Goal: Transaction & Acquisition: Obtain resource

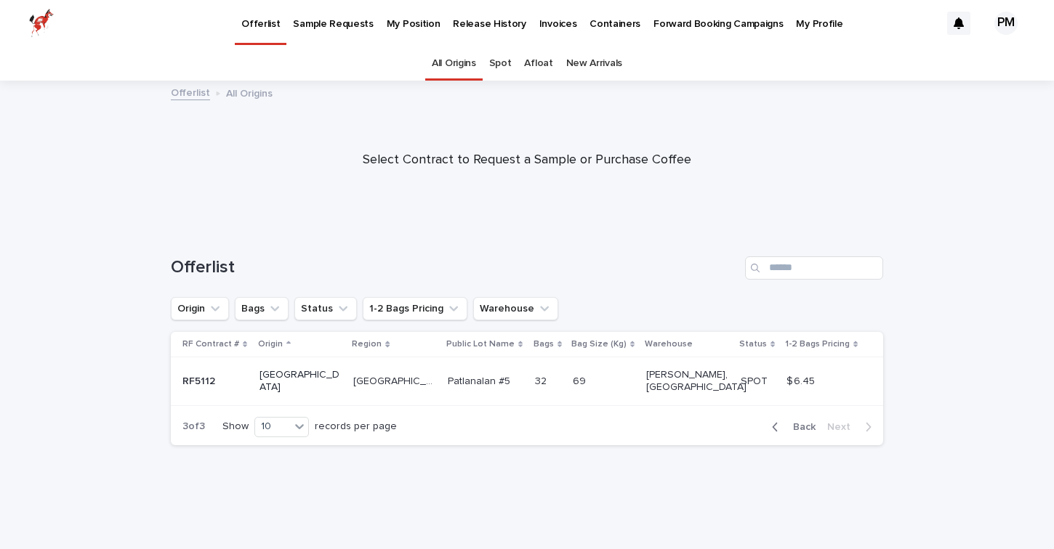
click at [680, 20] on p "Forward Booking Campaigns" at bounding box center [717, 15] width 129 height 31
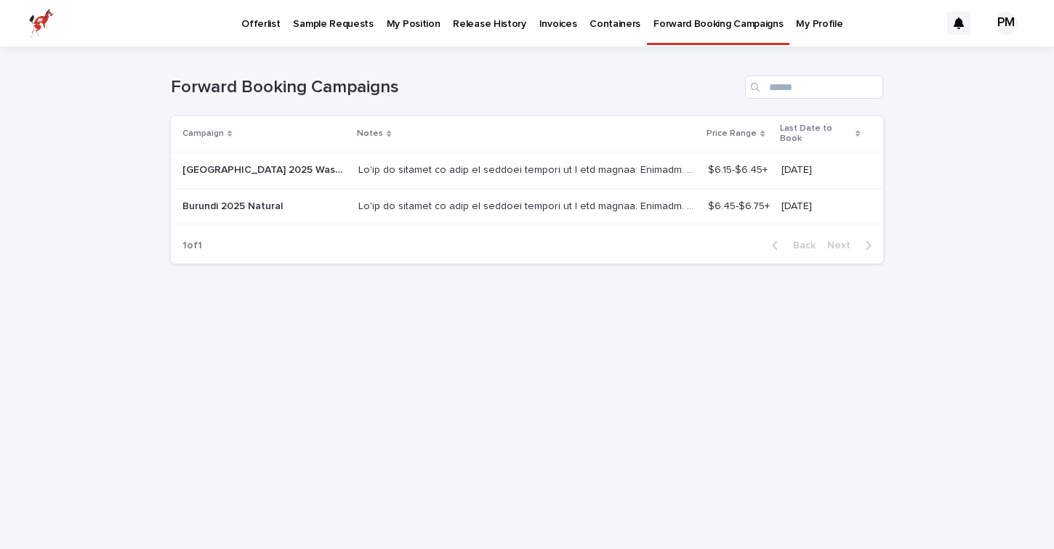
click at [432, 198] on p at bounding box center [528, 205] width 341 height 15
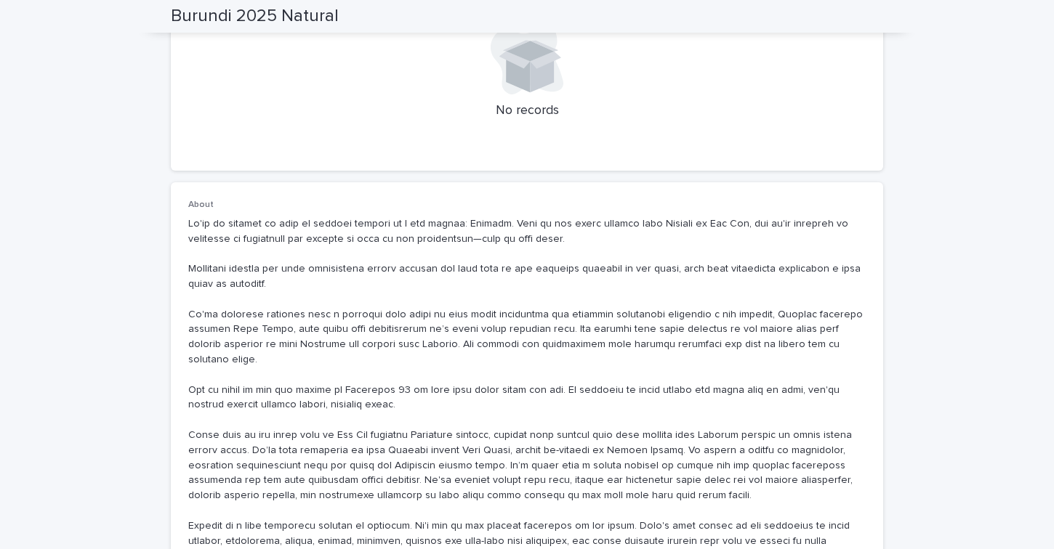
scroll to position [538, 0]
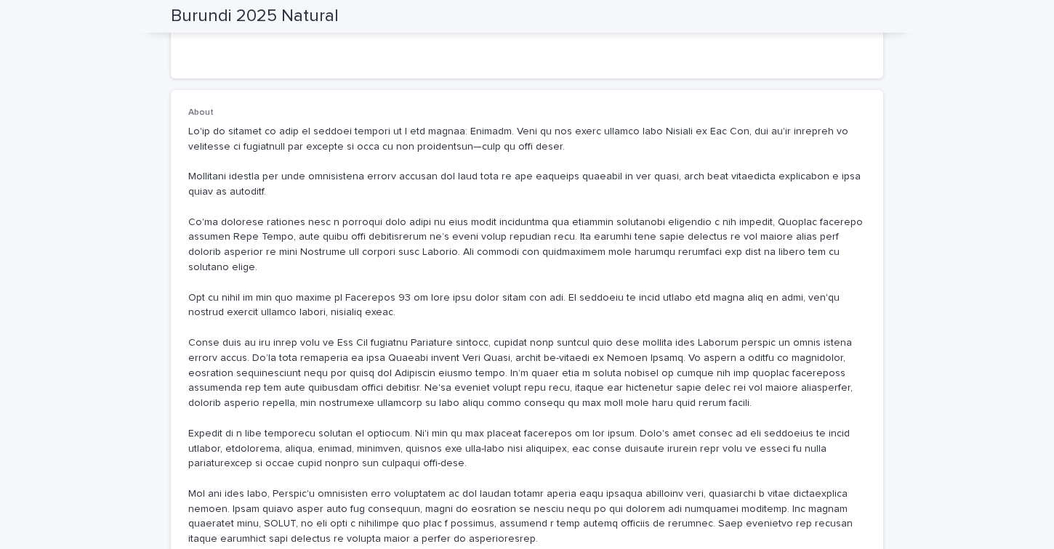
scroll to position [645, 0]
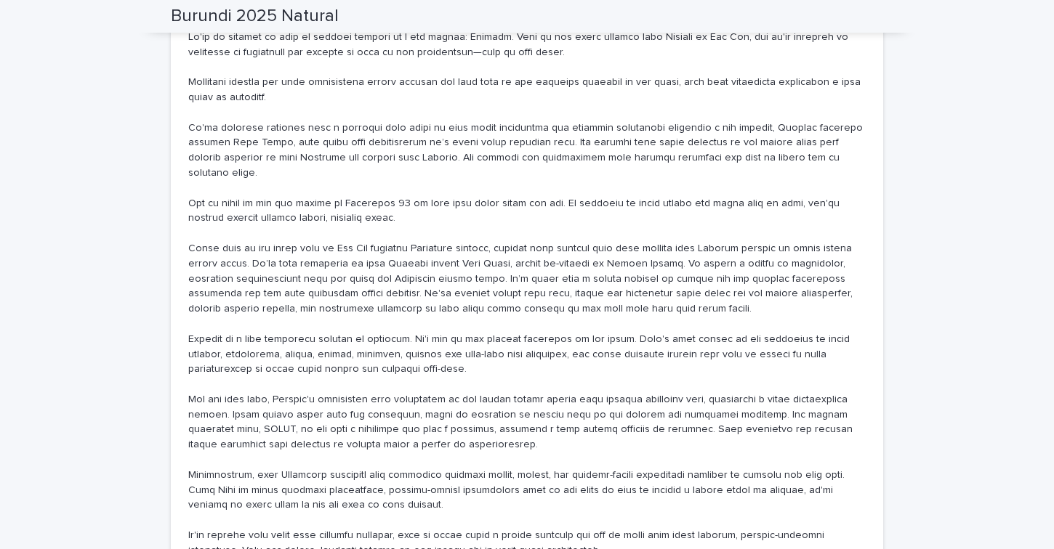
scroll to position [727, 0]
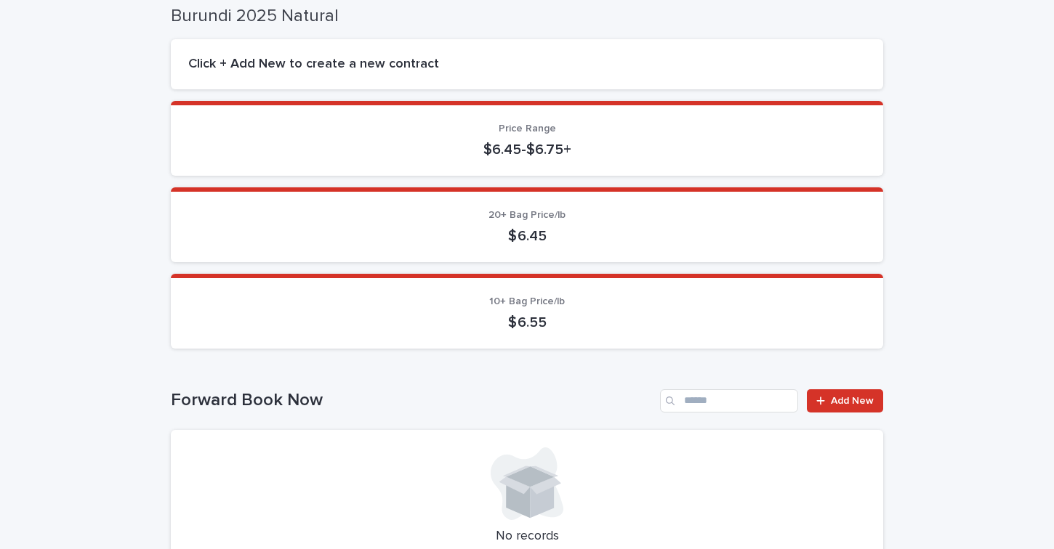
scroll to position [0, 0]
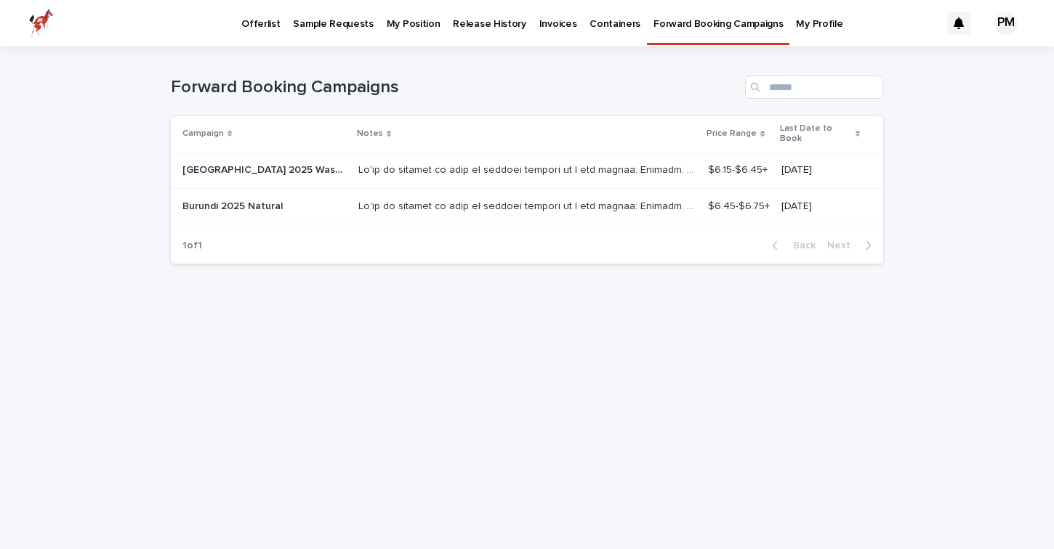
click at [358, 163] on p at bounding box center [528, 168] width 341 height 15
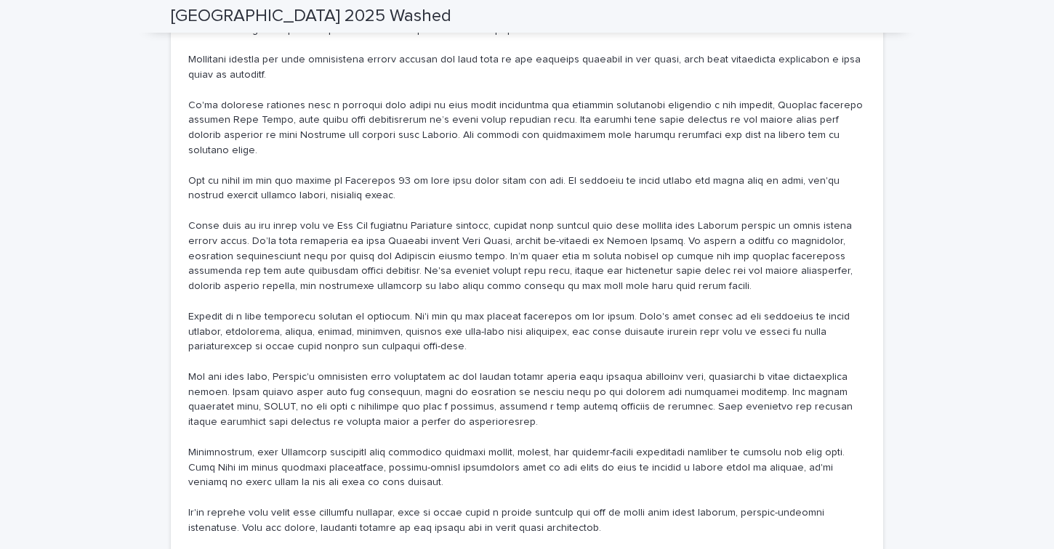
scroll to position [750, 0]
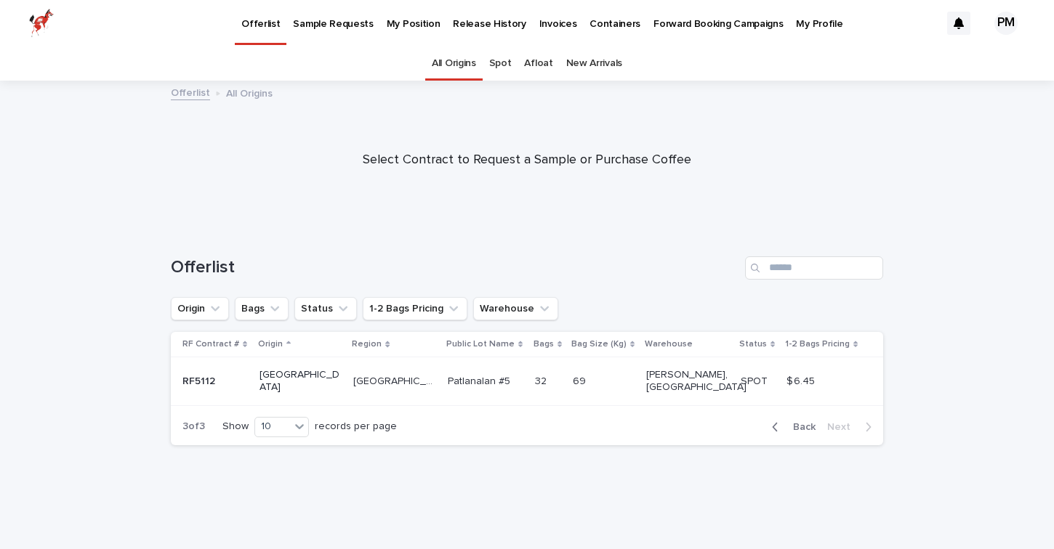
click at [483, 61] on div "All Origins" at bounding box center [453, 64] width 57 height 34
click at [510, 61] on link "Spot" at bounding box center [500, 64] width 23 height 34
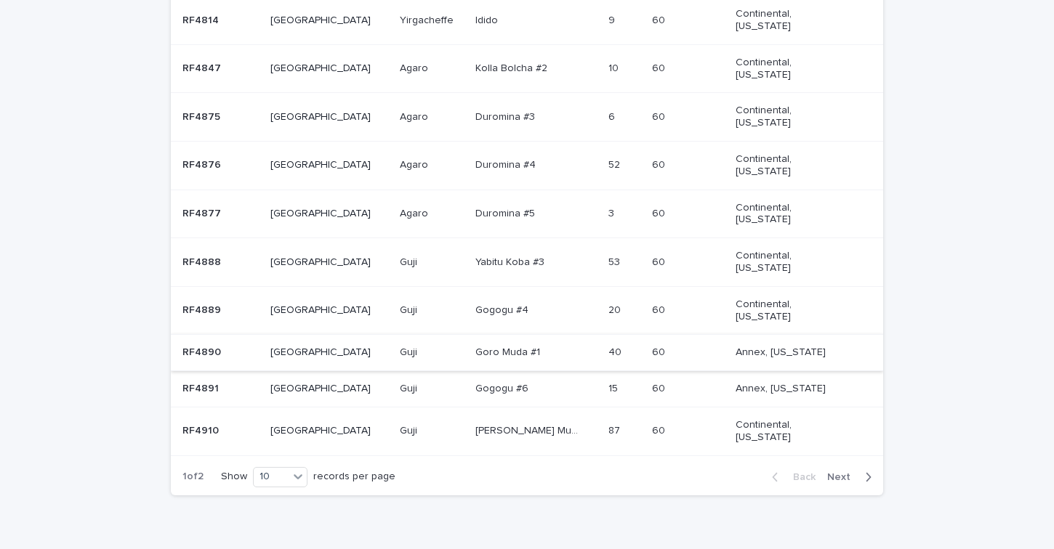
scroll to position [392, 0]
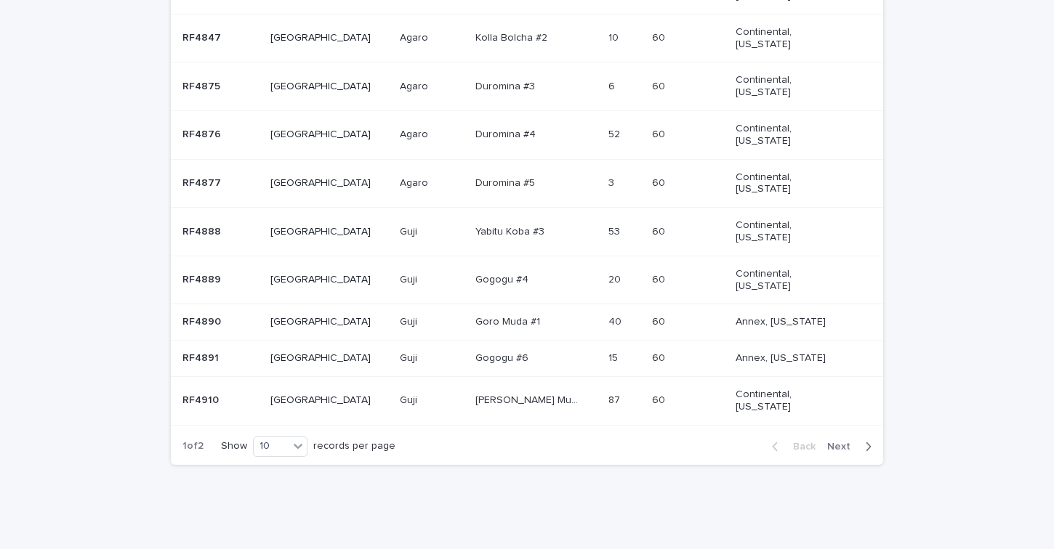
click at [835, 445] on span "Next" at bounding box center [843, 447] width 32 height 10
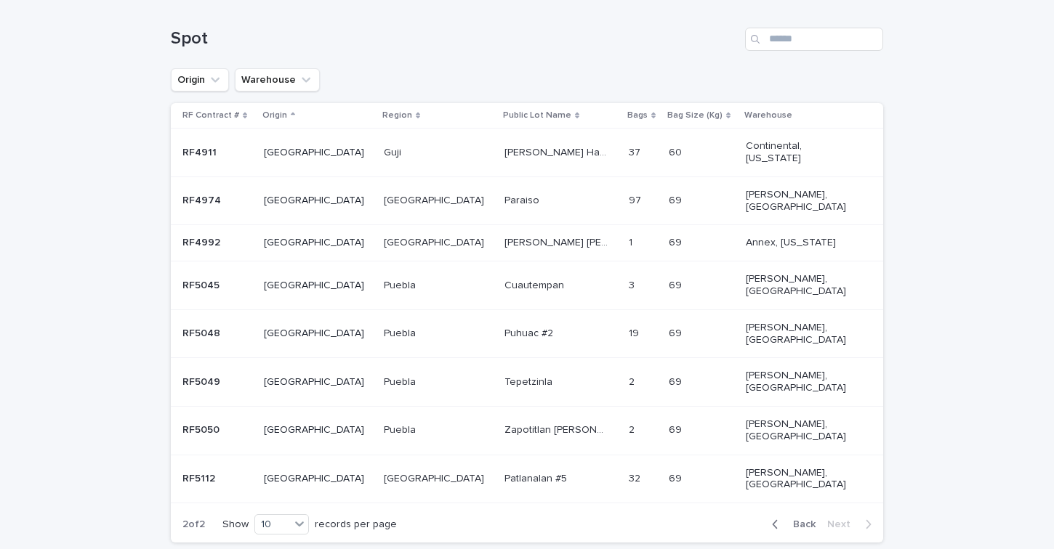
scroll to position [234, 0]
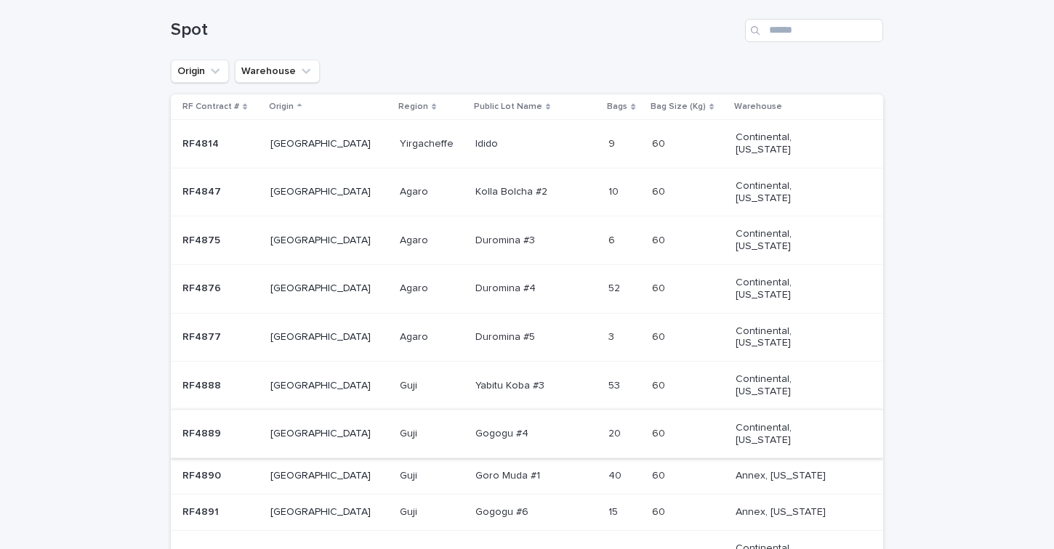
scroll to position [238, 0]
click at [298, 133] on div "Ethiopia" at bounding box center [329, 144] width 118 height 24
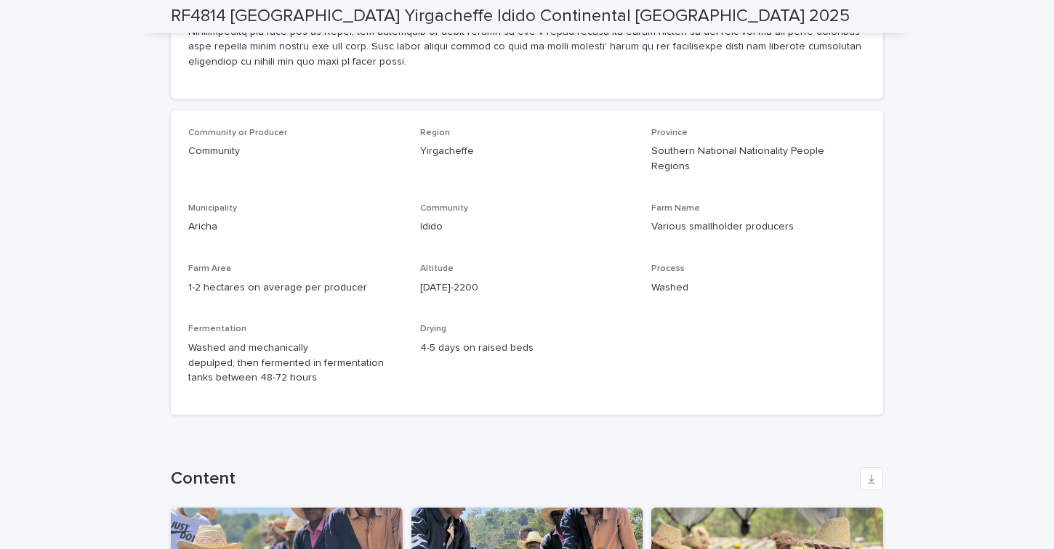
scroll to position [1464, 0]
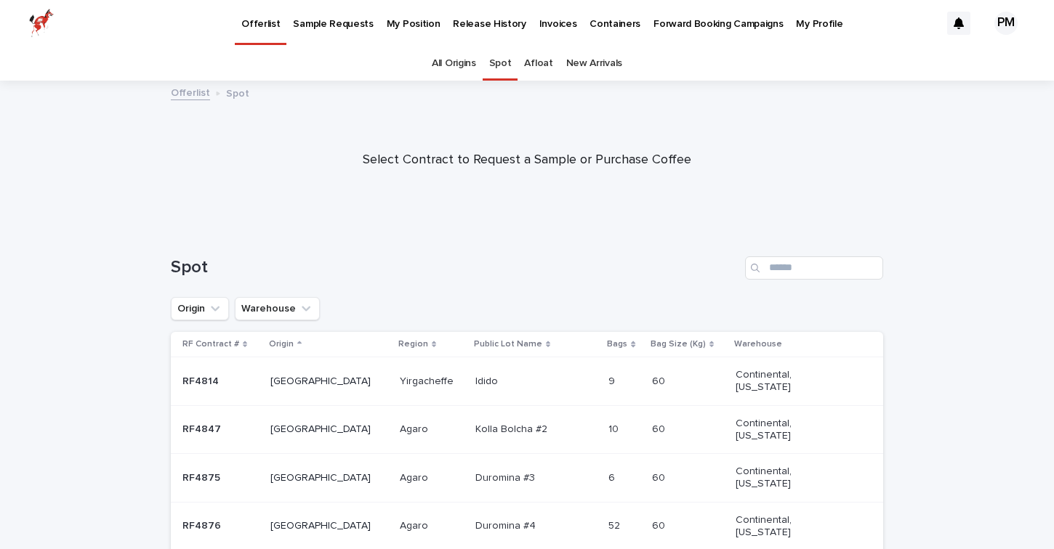
scroll to position [47, 0]
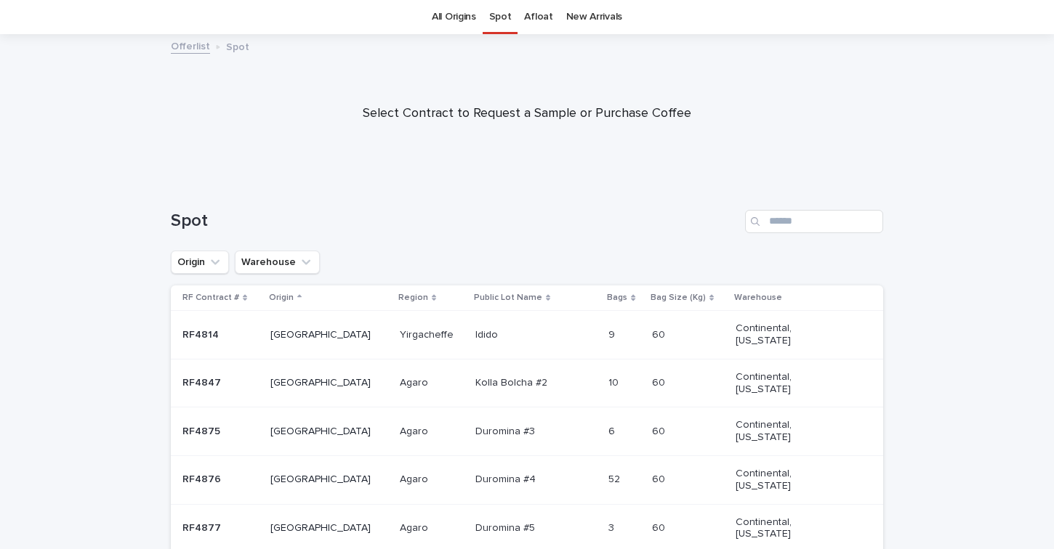
click at [296, 393] on div "Ethiopia" at bounding box center [329, 383] width 118 height 24
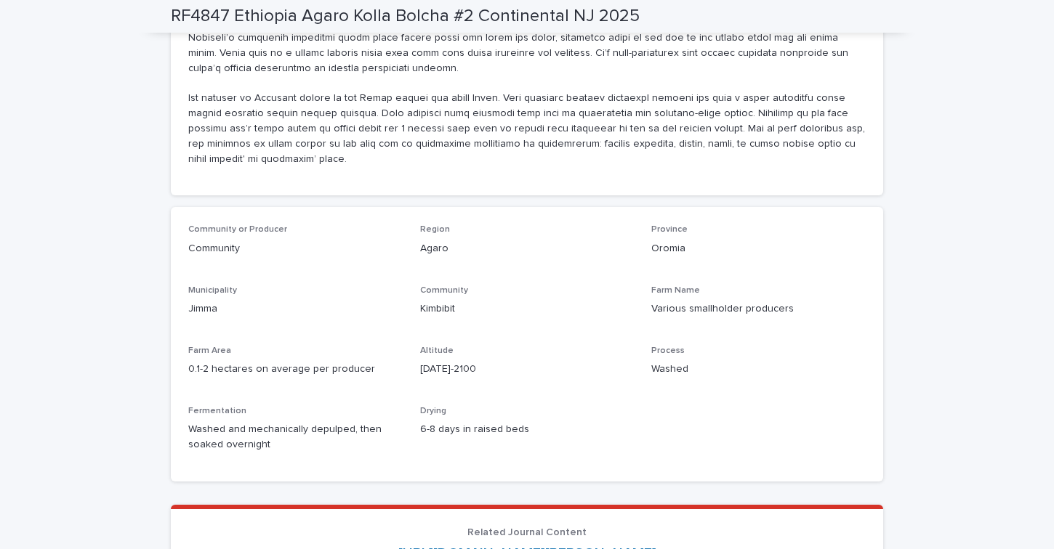
scroll to position [1652, 0]
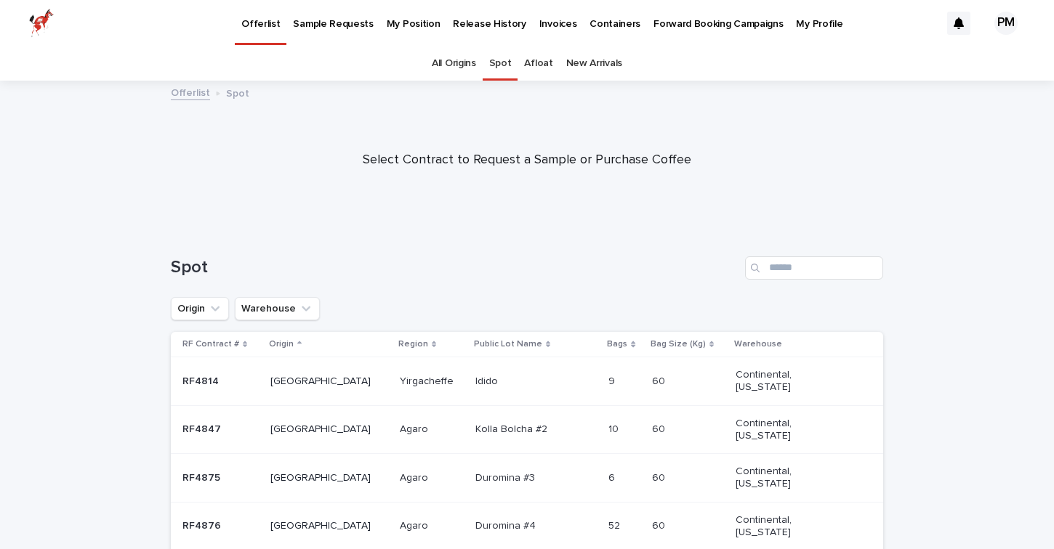
scroll to position [47, 0]
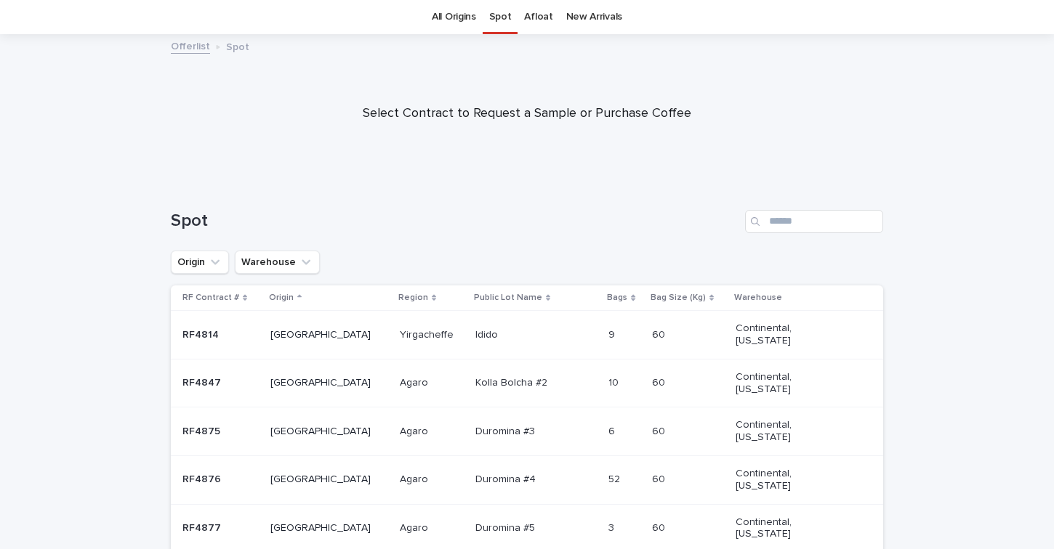
click at [259, 425] on div "RF4875 RF4875" at bounding box center [220, 432] width 76 height 24
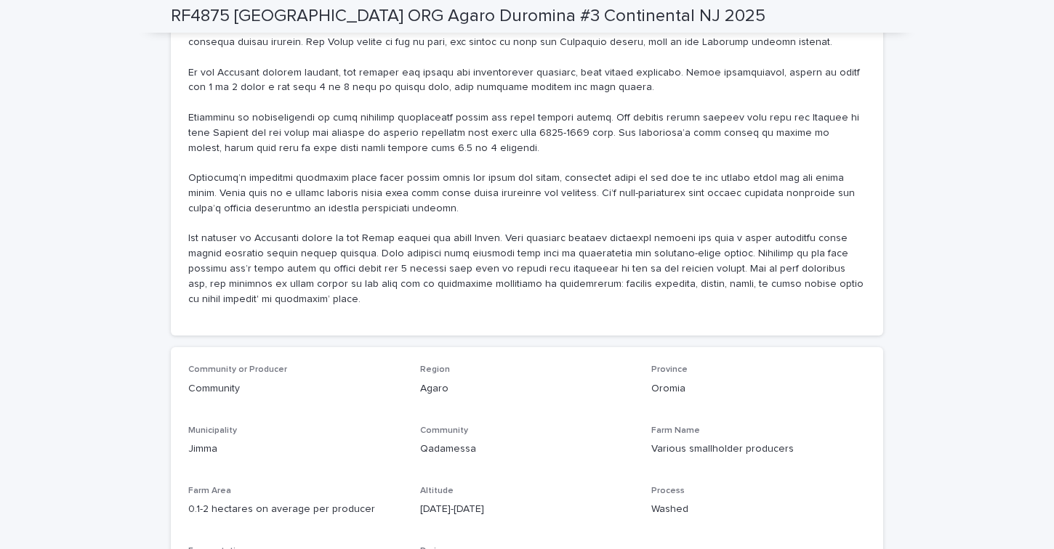
scroll to position [1533, 0]
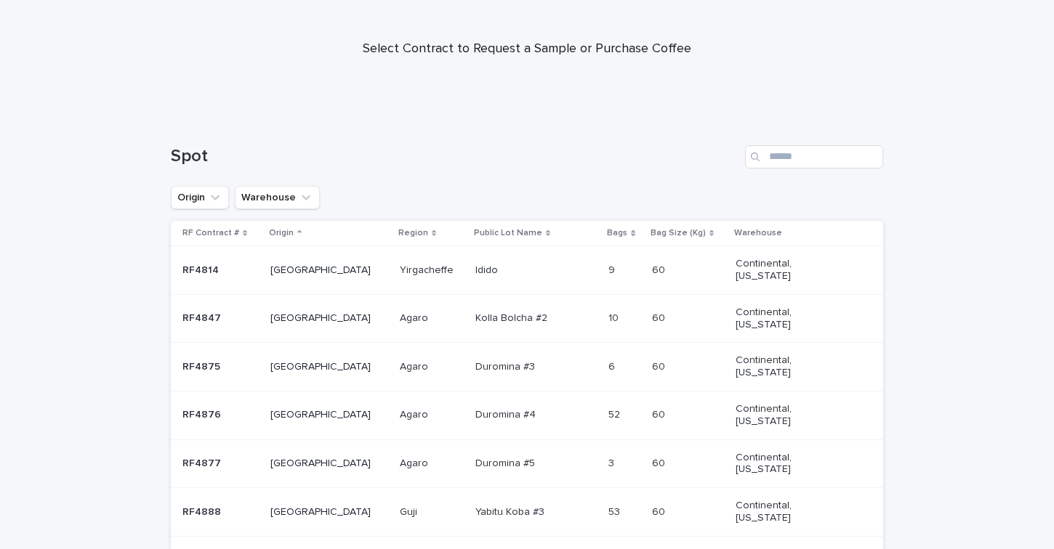
scroll to position [129, 0]
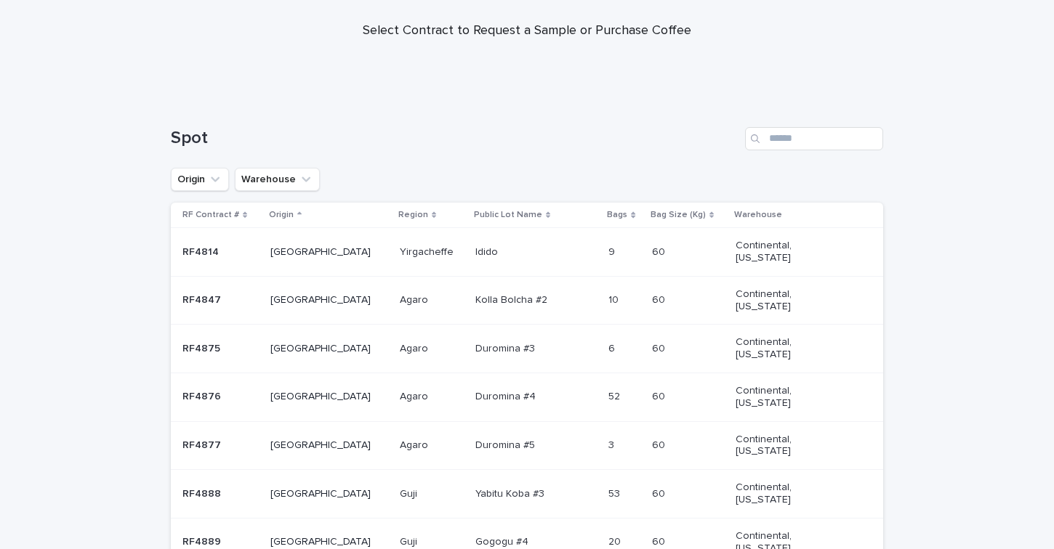
click at [400, 396] on p at bounding box center [432, 397] width 64 height 12
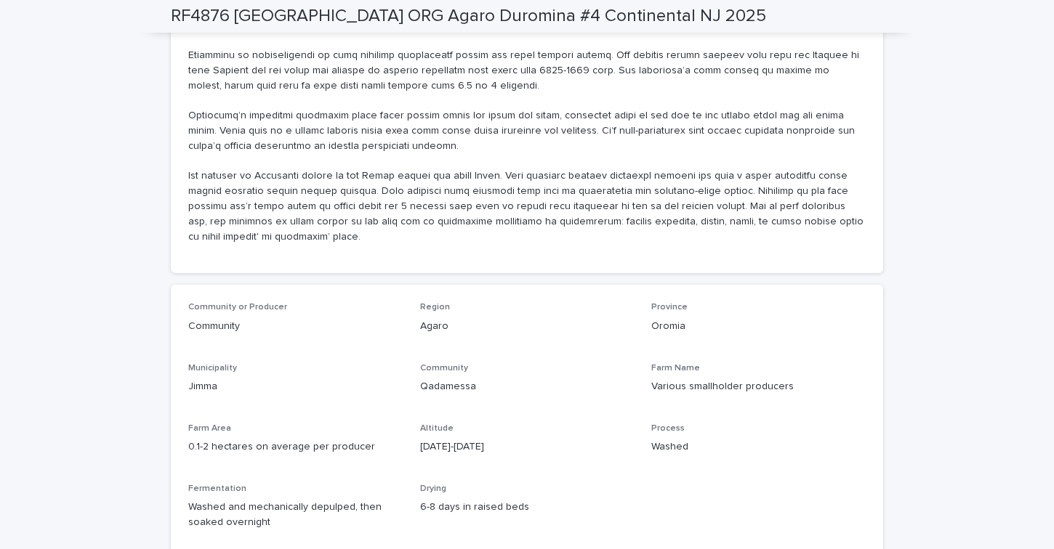
scroll to position [1662, 0]
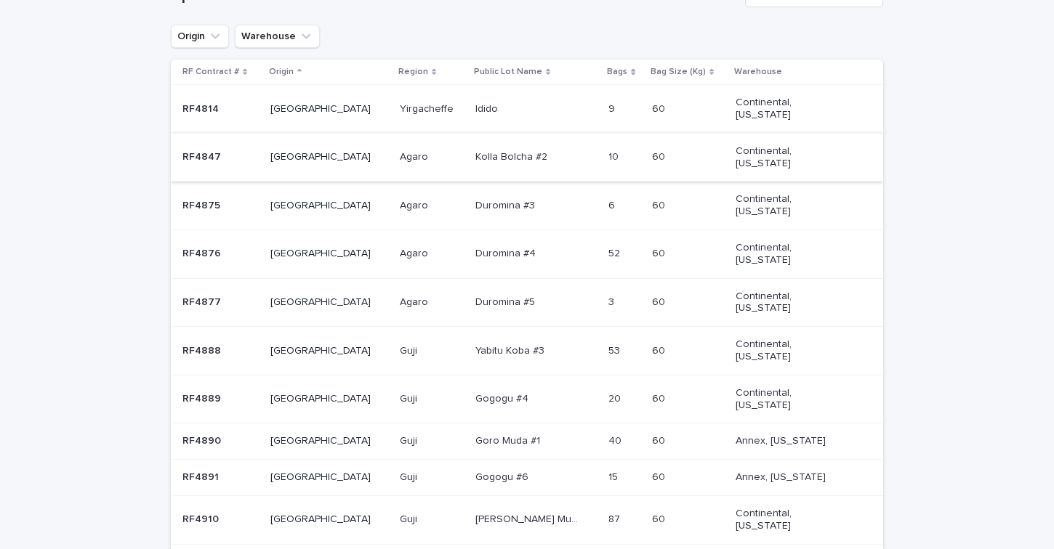
scroll to position [294, 0]
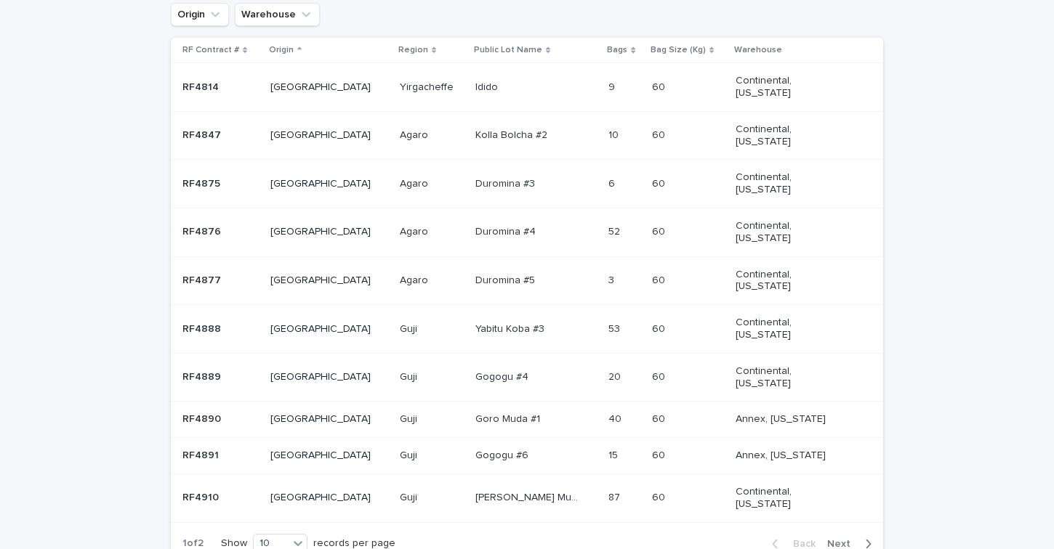
click at [481, 324] on p "Yabitu Koba #3" at bounding box center [511, 327] width 72 height 15
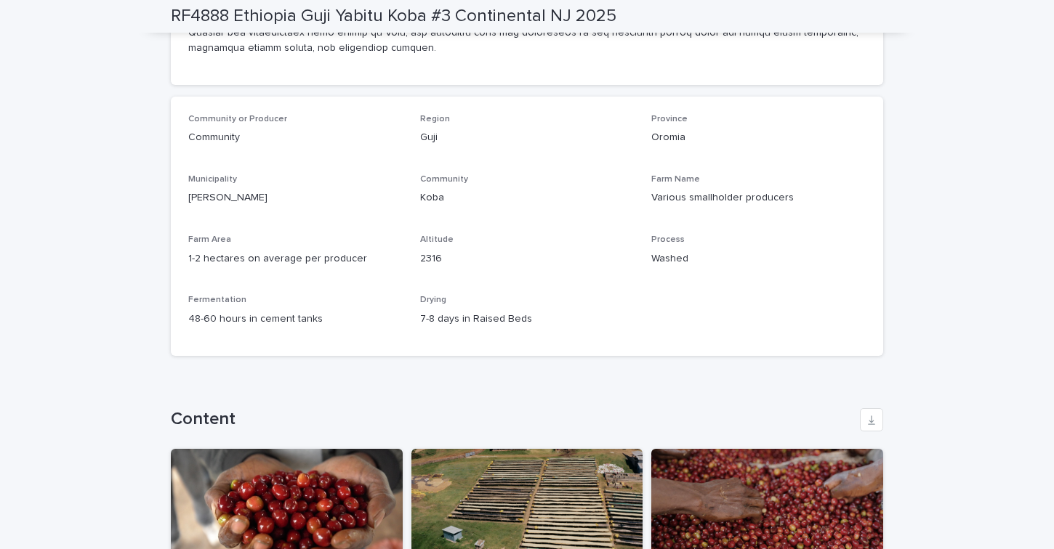
scroll to position [1355, 0]
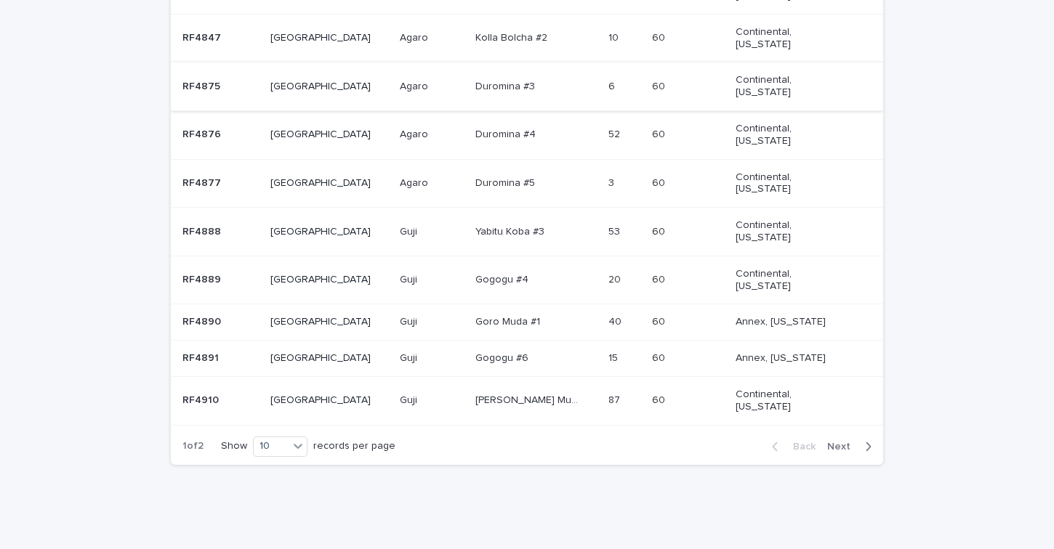
scroll to position [352, 0]
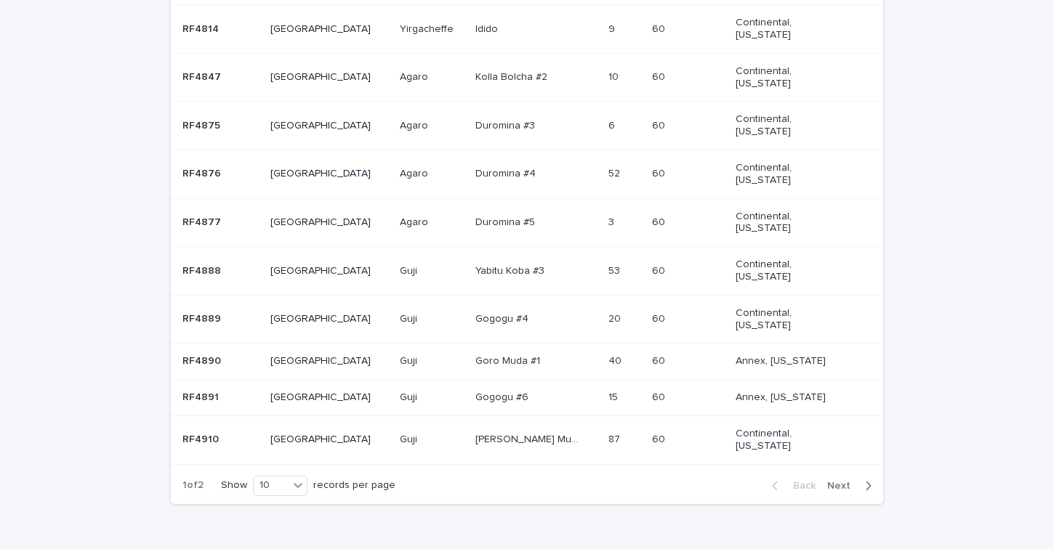
click at [508, 325] on p at bounding box center [527, 319] width 104 height 12
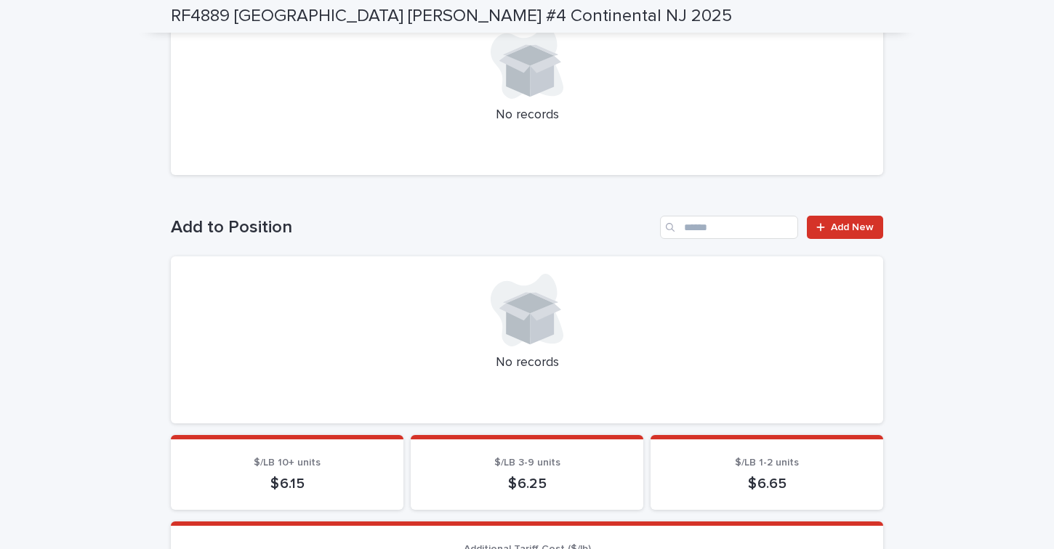
scroll to position [327, 0]
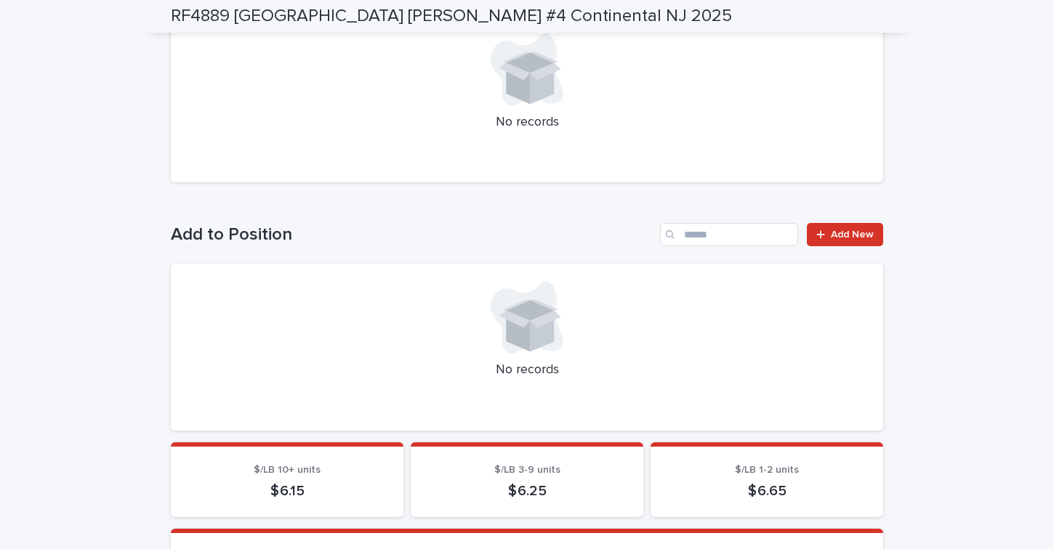
click at [195, 10] on h2 "RF4889 Ethiopia Guji Gogogu #4 Continental NJ 2025" at bounding box center [451, 16] width 561 height 21
copy h2 "RF4889"
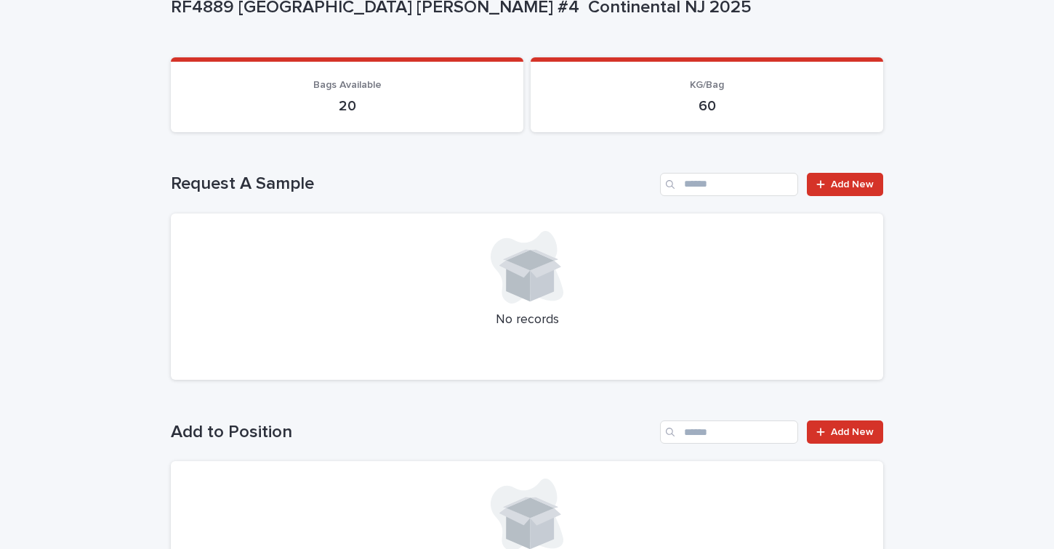
scroll to position [151, 0]
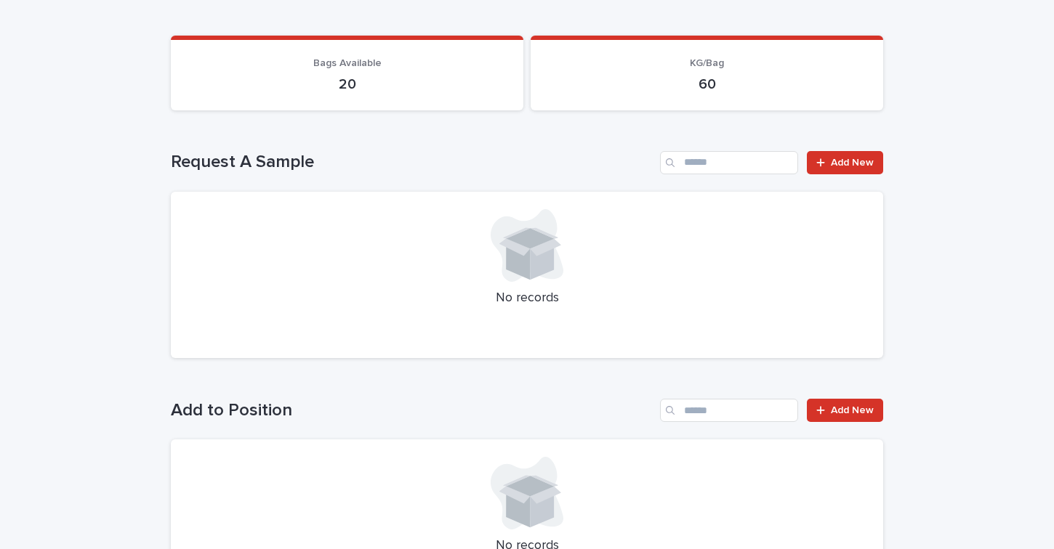
click at [517, 278] on icon at bounding box center [527, 245] width 73 height 73
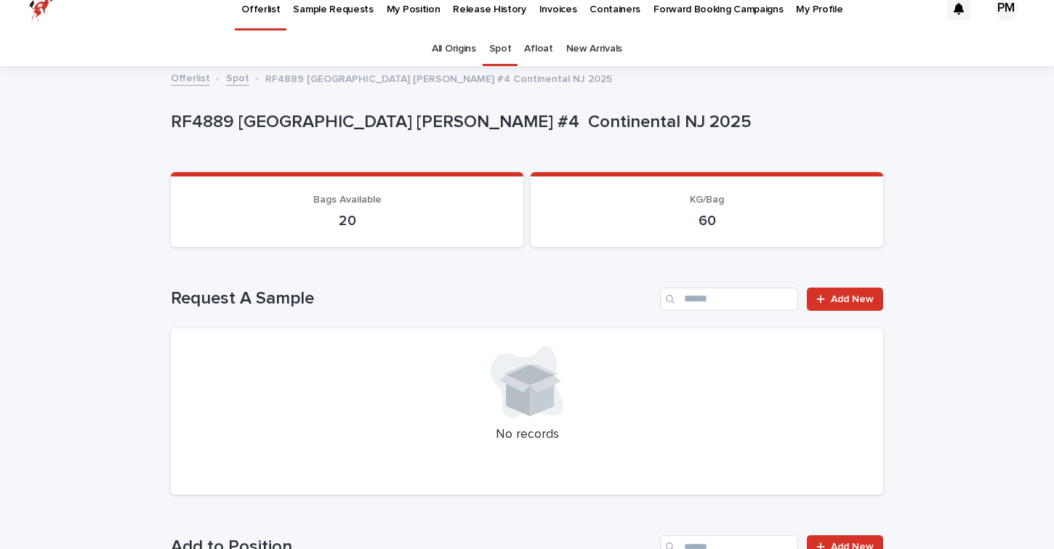
scroll to position [31, 0]
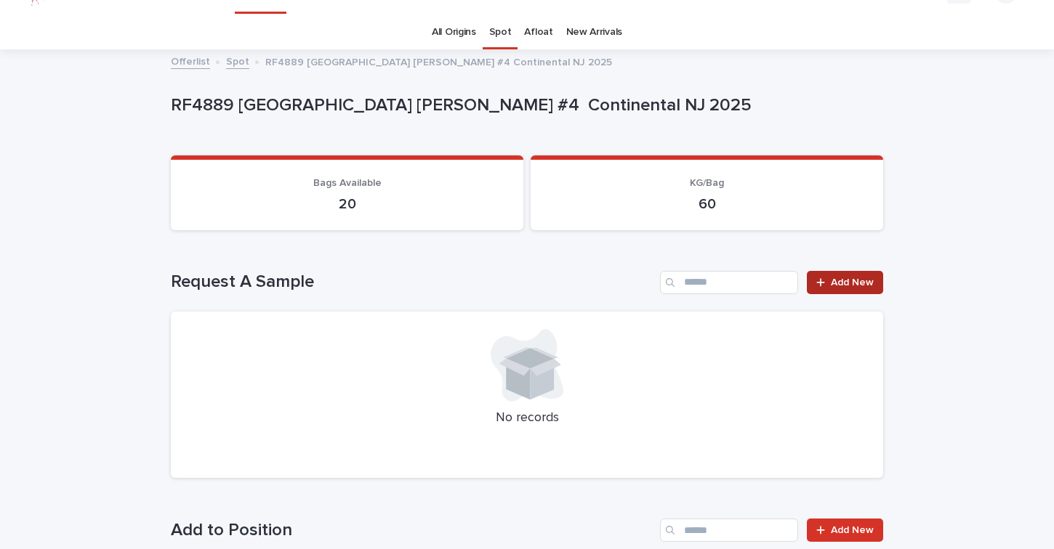
click at [854, 283] on span "Add New" at bounding box center [852, 283] width 43 height 10
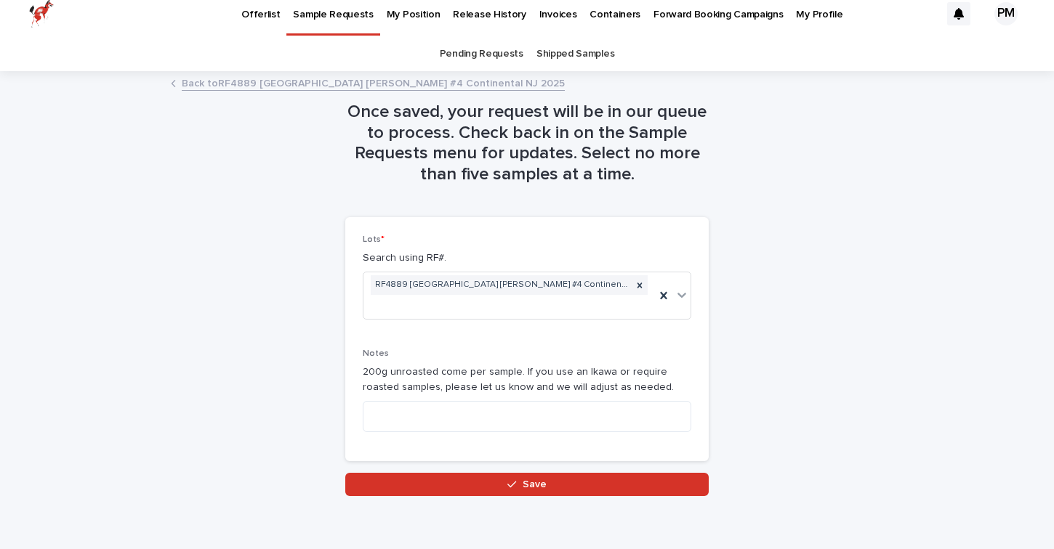
scroll to position [10, 0]
click at [326, 11] on p "Sample Requests" at bounding box center [333, 5] width 80 height 31
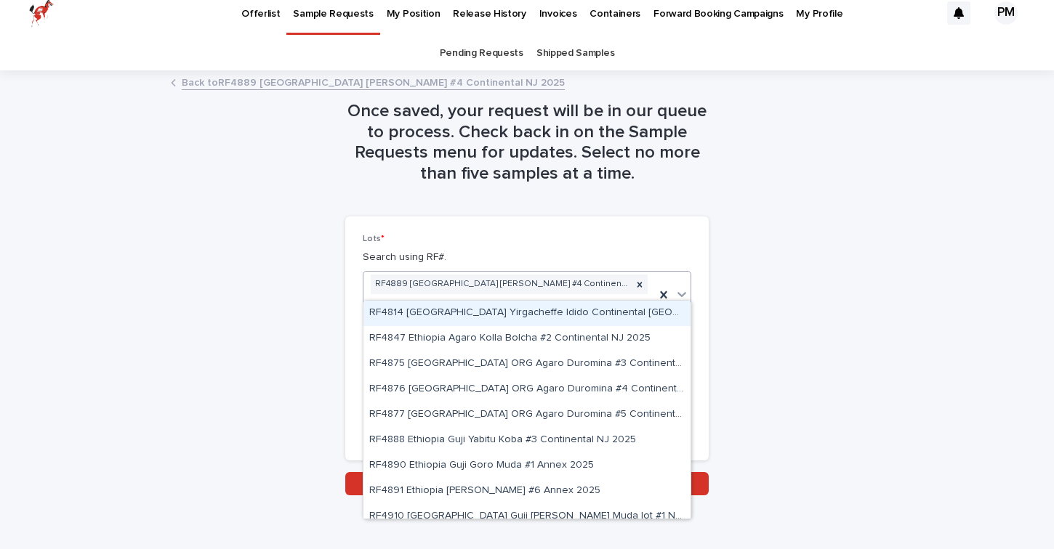
click at [626, 282] on div "RF4889 Ethiopia Guji Gogogu #4 Continental NJ 2025" at bounding box center [508, 295] width 291 height 47
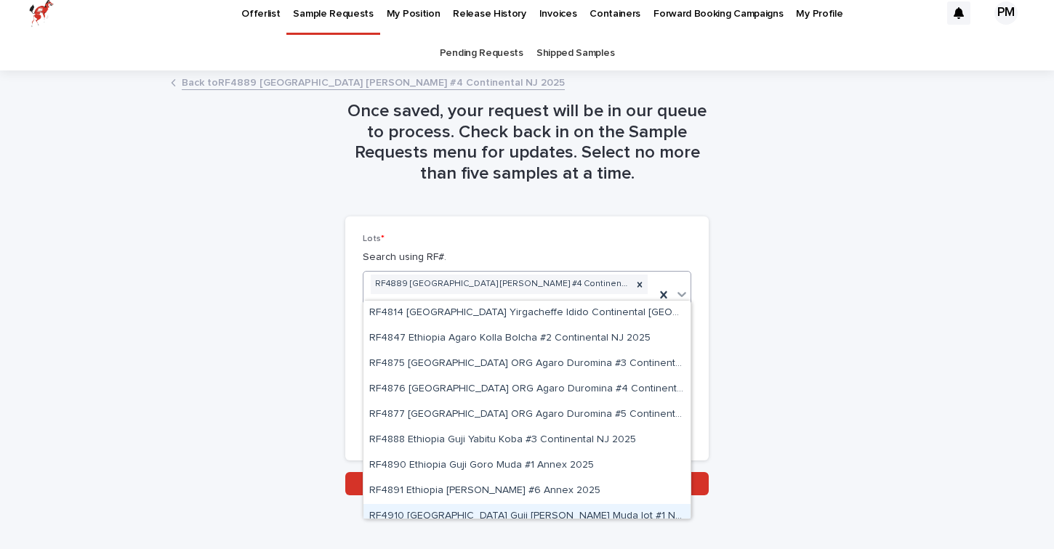
click at [546, 512] on div "RF4910 Ethiopia Guji Uraga Goro Muda lot #1 Natural Continental NJ 2025" at bounding box center [526, 516] width 327 height 25
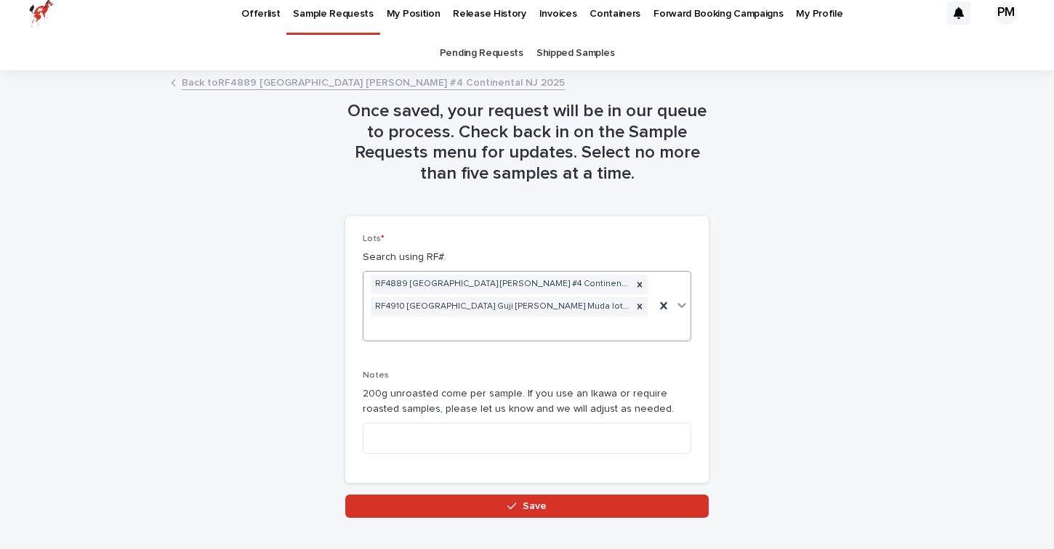
click at [807, 382] on div "Once saved, your request will be in our queue to process. Check back in on the …" at bounding box center [527, 295] width 712 height 446
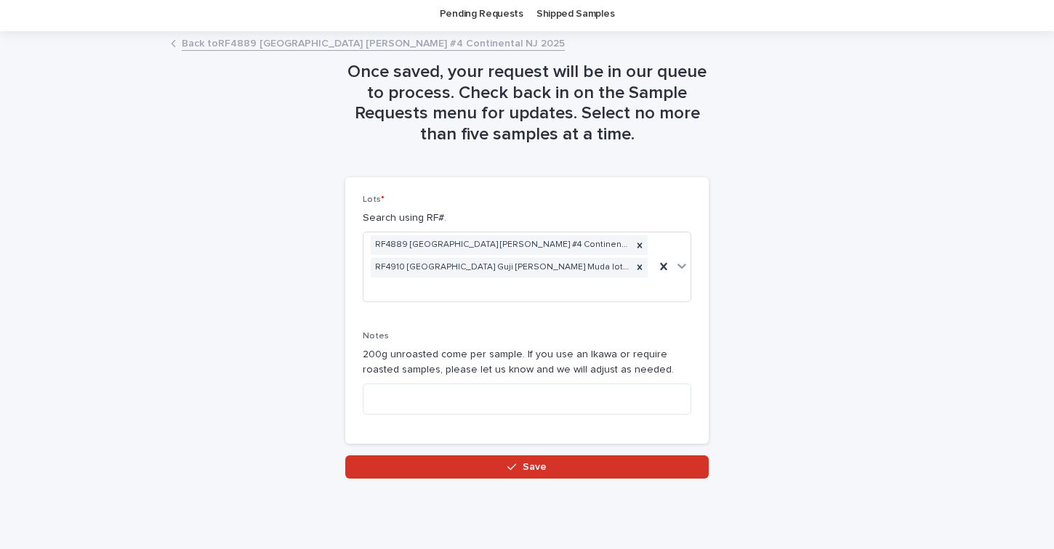
scroll to position [51, 0]
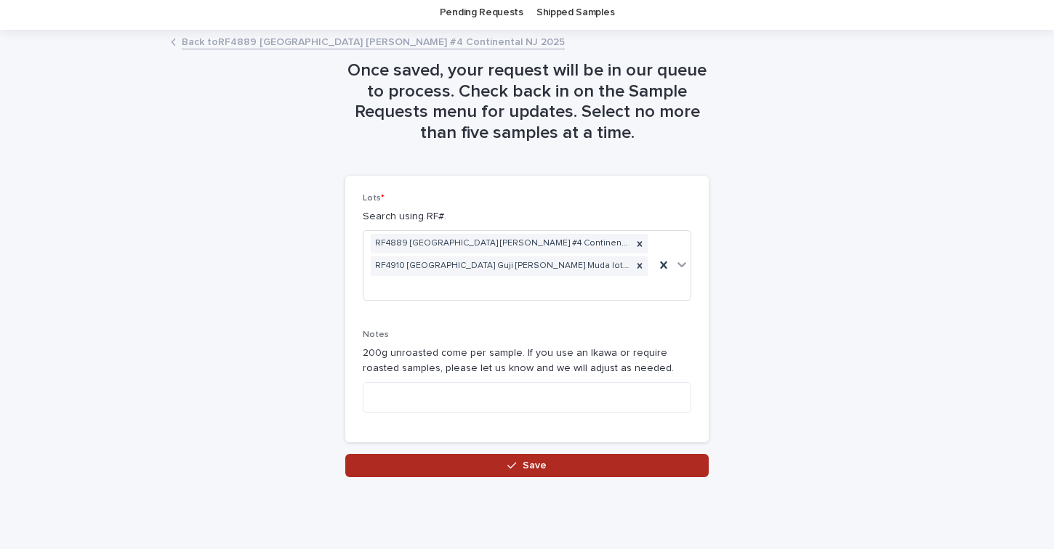
click at [536, 469] on span "Save" at bounding box center [534, 466] width 24 height 10
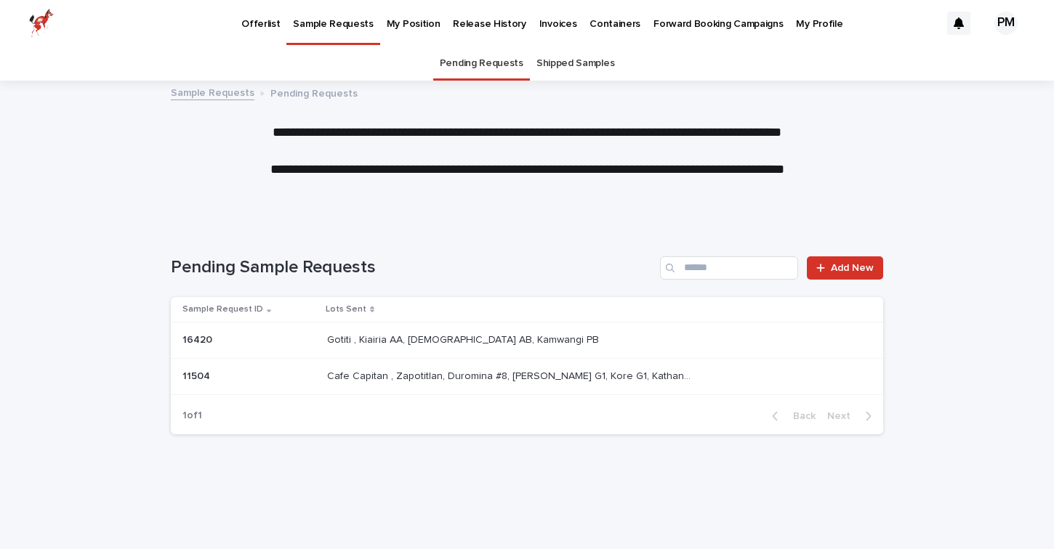
click at [267, 31] on link "Offerlist" at bounding box center [261, 22] width 52 height 45
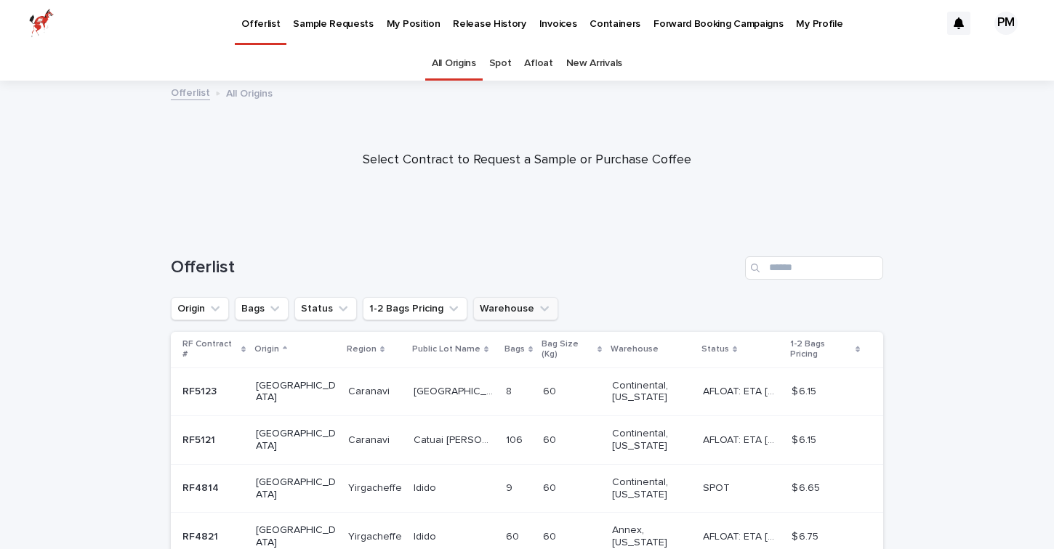
click at [510, 298] on button "Warehouse" at bounding box center [515, 308] width 85 height 23
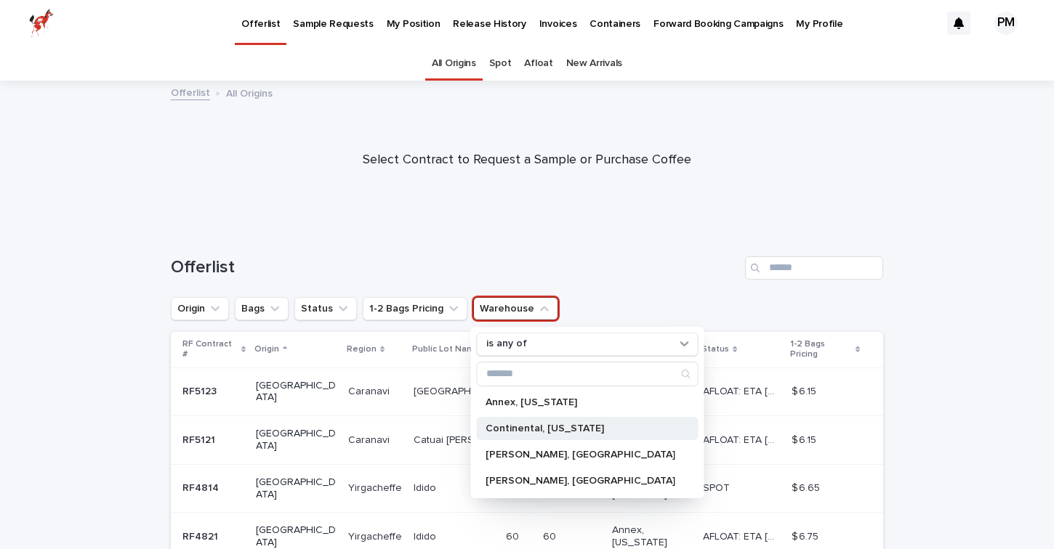
click at [517, 435] on div "Continental, New Jersey" at bounding box center [588, 428] width 222 height 23
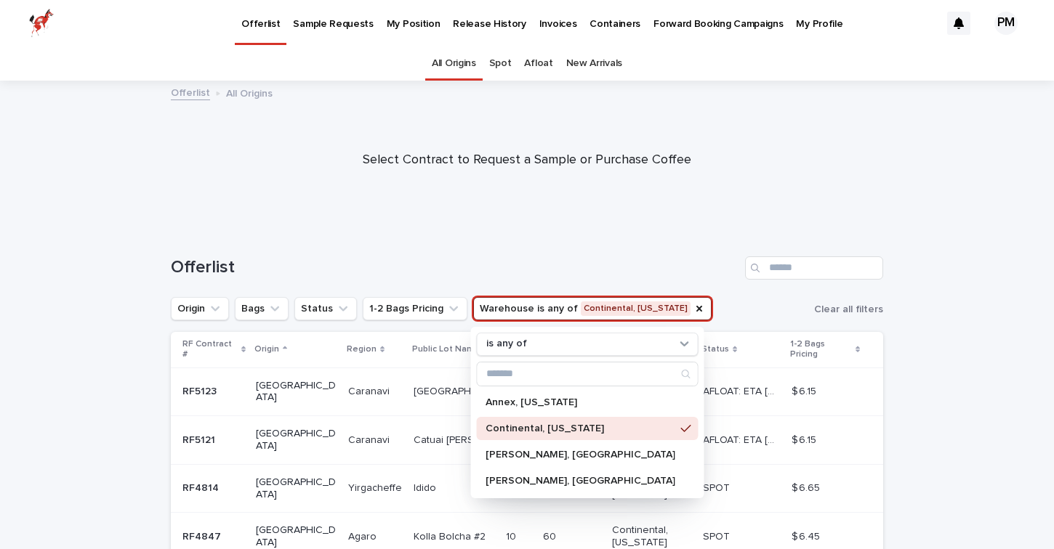
click at [677, 242] on div "Offerlist" at bounding box center [527, 262] width 712 height 70
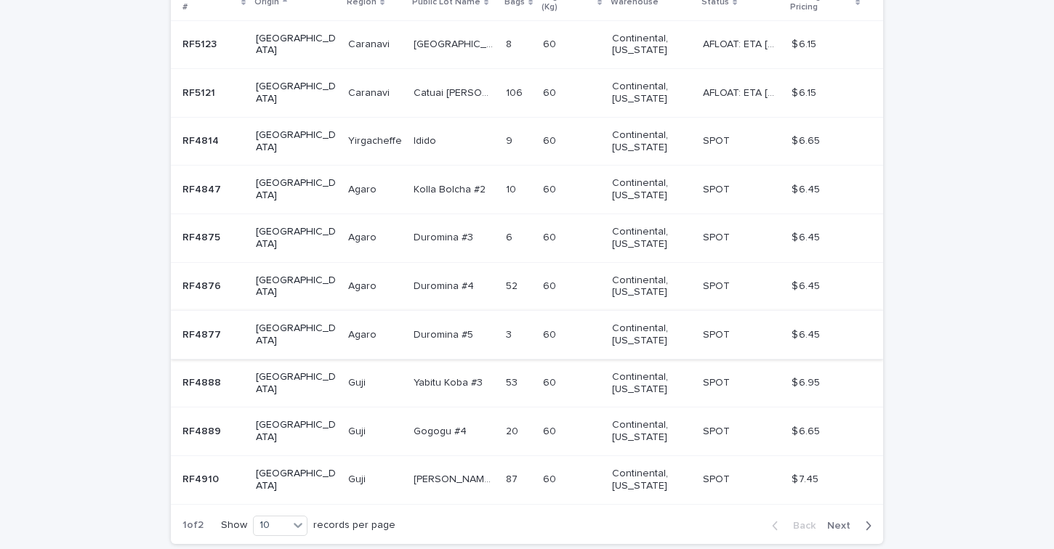
scroll to position [348, 0]
click at [212, 376] on p "RF4888" at bounding box center [202, 381] width 41 height 15
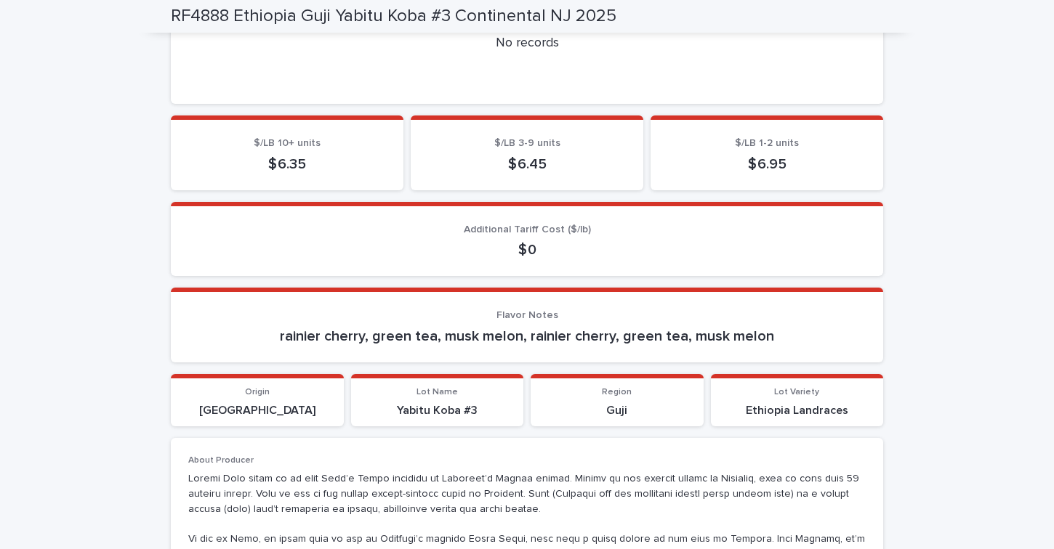
scroll to position [655, 0]
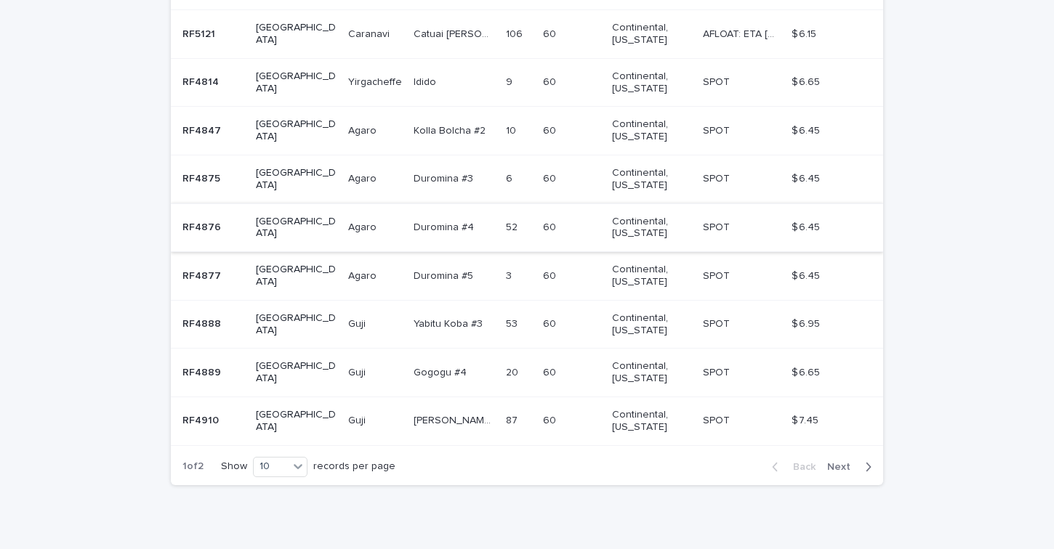
scroll to position [407, 0]
click at [348, 411] on p "Guji" at bounding box center [358, 418] width 20 height 15
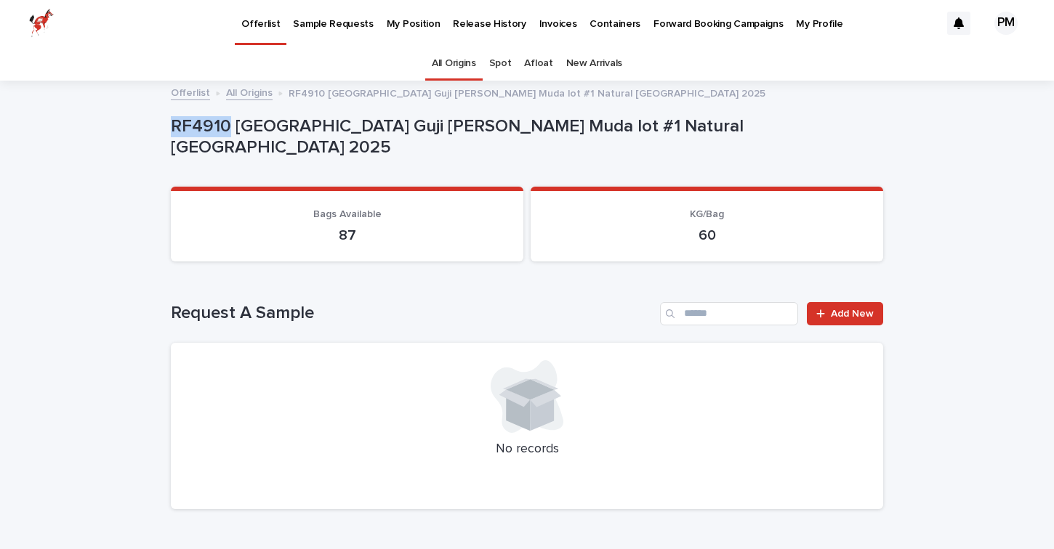
drag, startPoint x: 225, startPoint y: 134, endPoint x: 160, endPoint y: 134, distance: 65.4
copy p "RF4910"
